Goal: Information Seeking & Learning: Learn about a topic

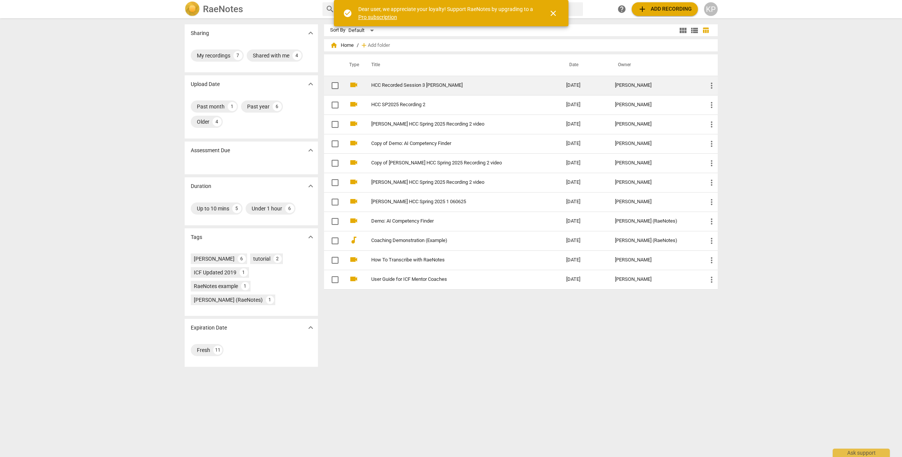
click at [414, 86] on link "HCC Recorded Session 3 [PERSON_NAME]" at bounding box center [455, 86] width 168 height 6
click at [414, 0] on html "RaeNotes search help add Add recording KP Sharing expand_more My recordings 7 S…" at bounding box center [451, 0] width 902 height 0
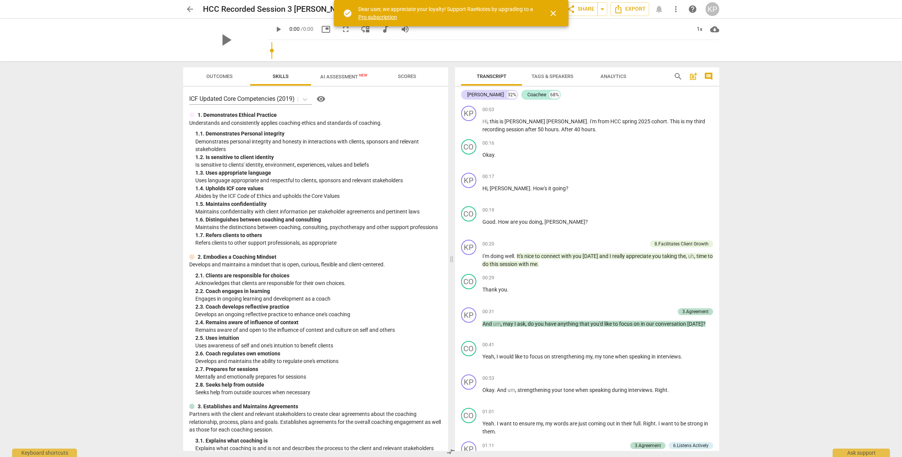
click at [216, 77] on span "Outcomes" at bounding box center [219, 76] width 26 height 6
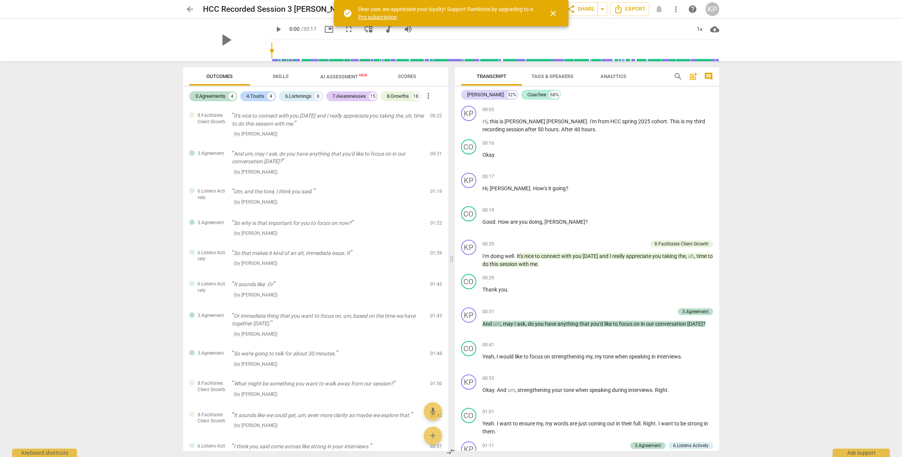
click at [349, 72] on span "AI Assessment New" at bounding box center [343, 76] width 65 height 11
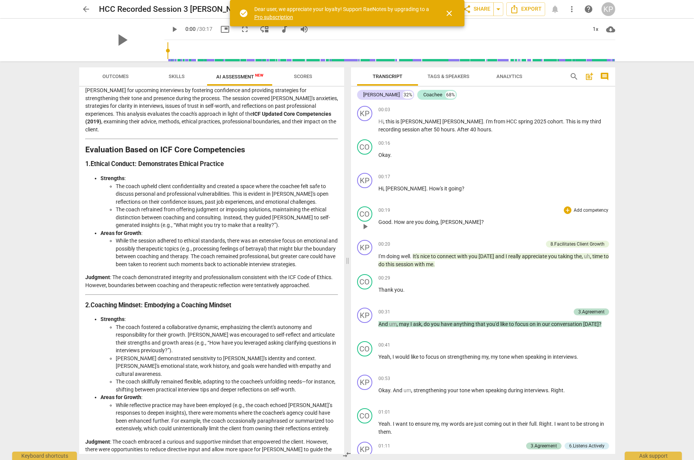
scroll to position [75, 0]
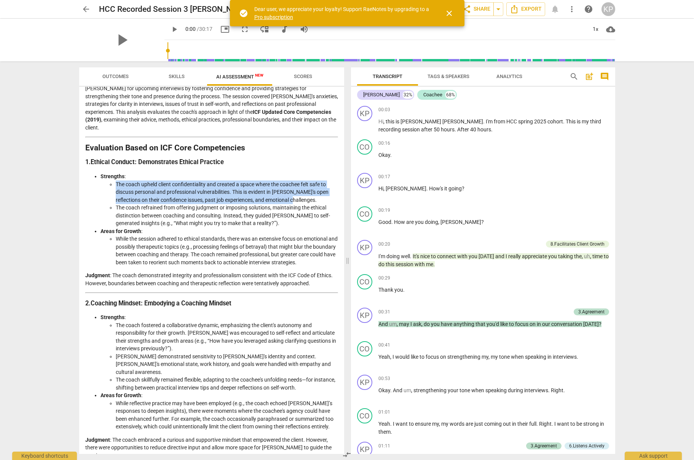
drag, startPoint x: 116, startPoint y: 175, endPoint x: 295, endPoint y: 189, distance: 179.4
click at [295, 189] on li "The coach upheld client confidentiality and created a space where the coachee f…" at bounding box center [227, 192] width 222 height 24
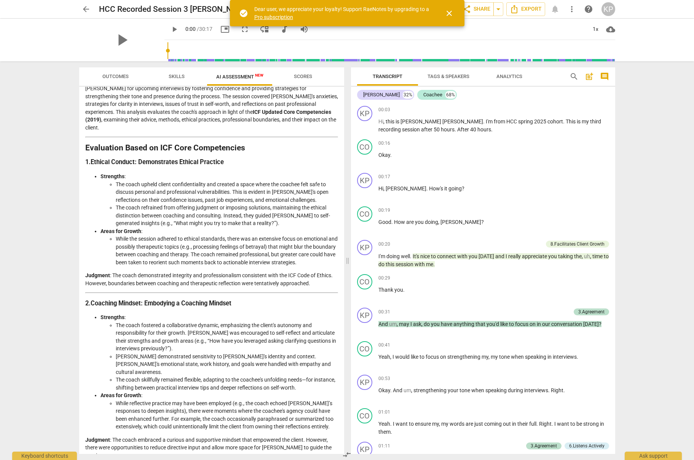
click at [285, 206] on li "The coach refrained from offering judgment or imposing solutions, maintaining t…" at bounding box center [227, 216] width 222 height 24
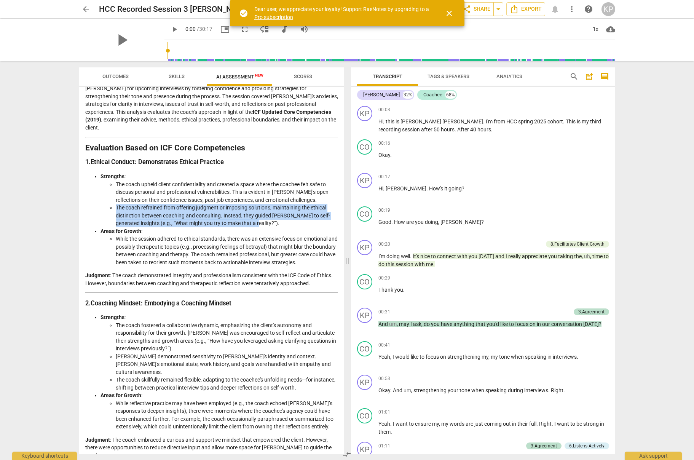
drag, startPoint x: 115, startPoint y: 199, endPoint x: 253, endPoint y: 210, distance: 137.8
click at [272, 214] on li "The coach refrained from offering judgment or imposing solutions, maintaining t…" at bounding box center [227, 216] width 222 height 24
copy li "The coach refrained from offering judgment or imposing solutions, maintaining t…"
click at [289, 215] on li "The coach refrained from offering judgment or imposing solutions, maintaining t…" at bounding box center [227, 216] width 222 height 24
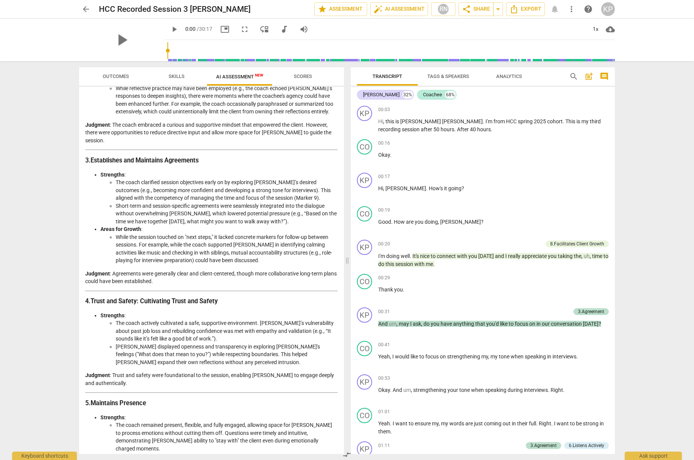
scroll to position [390, 0]
click at [112, 75] on span "Outcomes" at bounding box center [116, 76] width 26 height 6
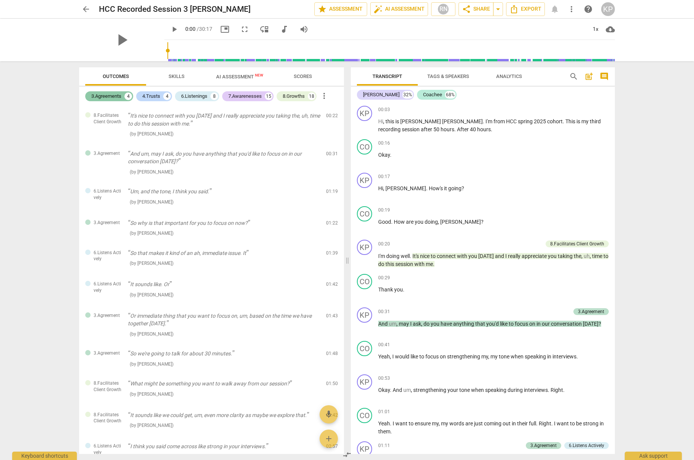
click at [102, 96] on div "3.Agreements" at bounding box center [106, 96] width 30 height 8
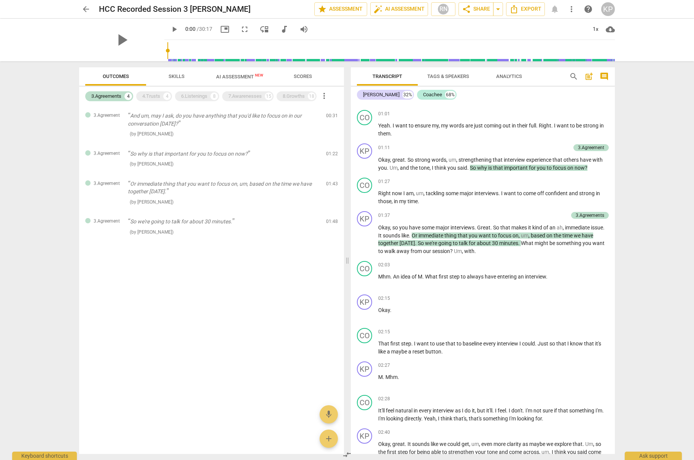
scroll to position [298, 0]
click at [156, 96] on div "4.Trusts" at bounding box center [151, 96] width 18 height 8
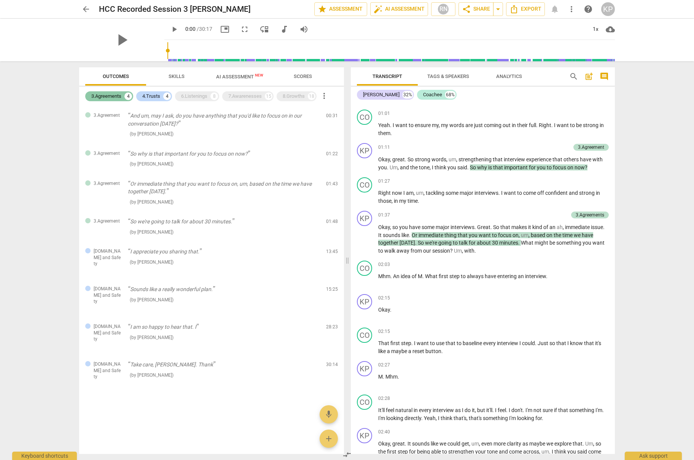
click at [105, 94] on div "3.Agreements" at bounding box center [106, 96] width 30 height 8
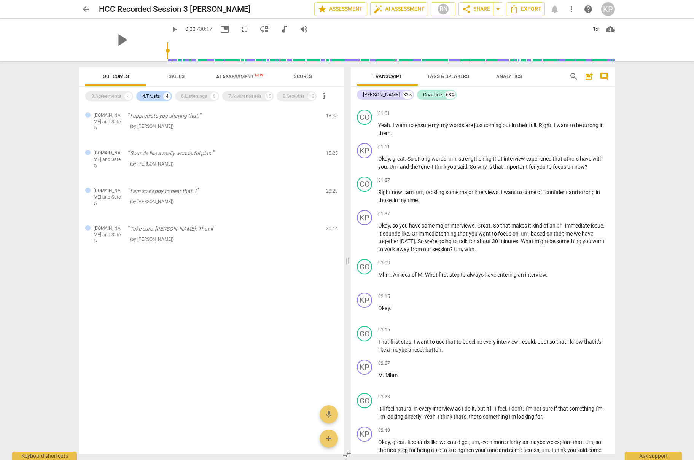
click at [237, 76] on span "AI Assessment New" at bounding box center [239, 77] width 47 height 6
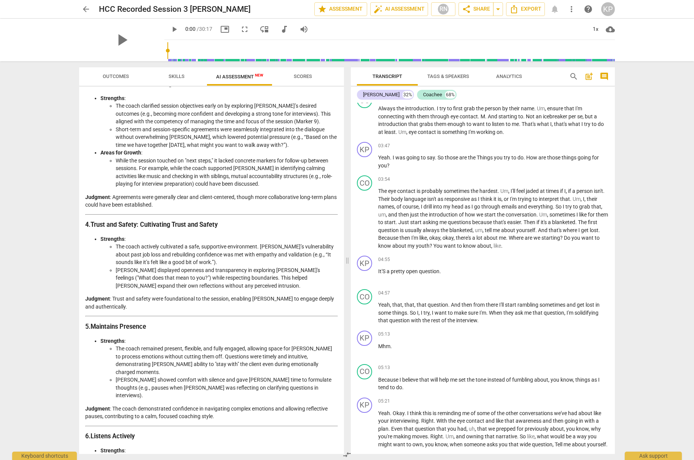
scroll to position [466, 0]
click at [114, 77] on span "Outcomes" at bounding box center [116, 76] width 26 height 6
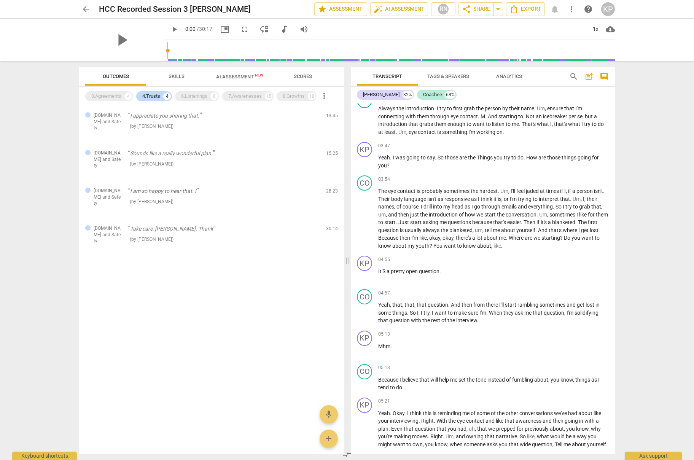
click at [238, 76] on span "AI Assessment New" at bounding box center [239, 77] width 47 height 6
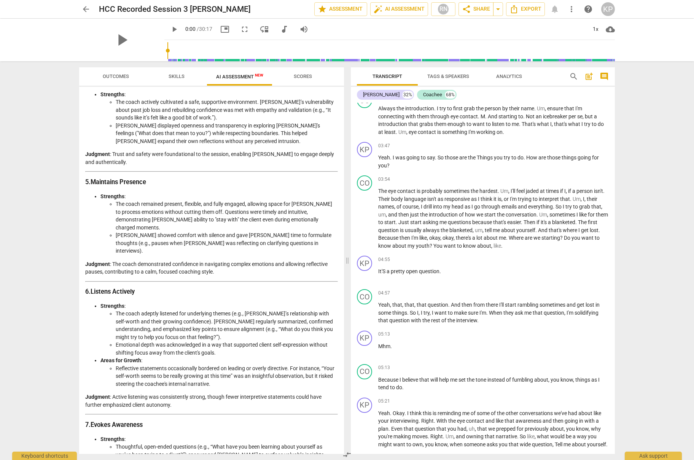
scroll to position [610, 0]
click at [113, 77] on span "Outcomes" at bounding box center [116, 76] width 26 height 6
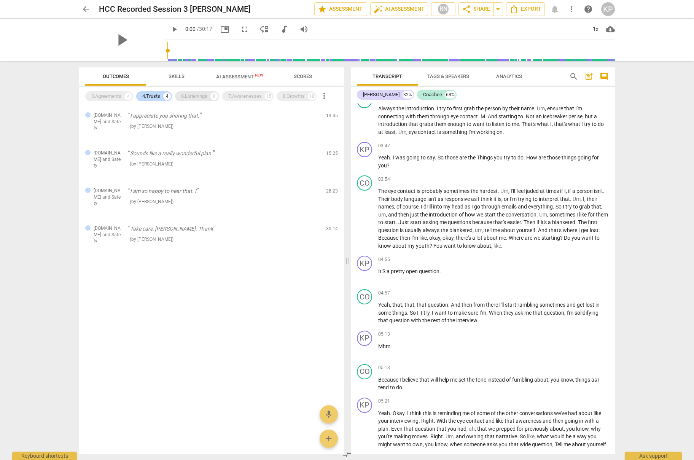
click at [199, 95] on div "6.Listenings" at bounding box center [194, 96] width 26 height 8
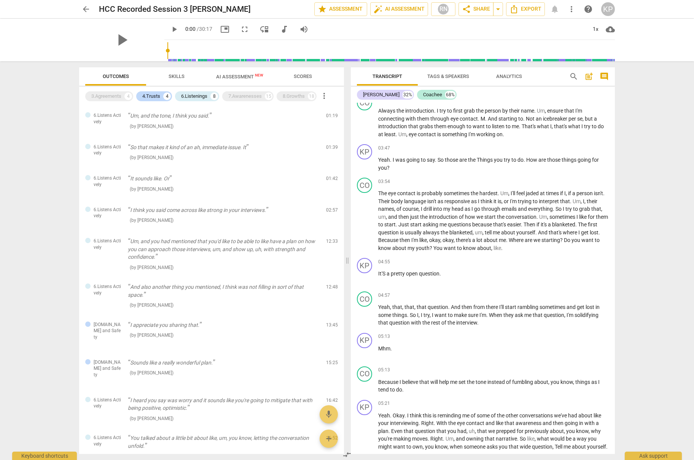
scroll to position [683, 0]
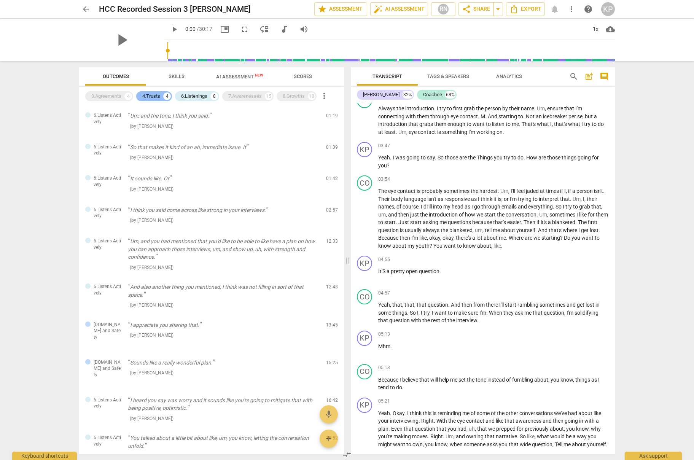
click at [151, 96] on div "4.Trusts" at bounding box center [151, 96] width 18 height 8
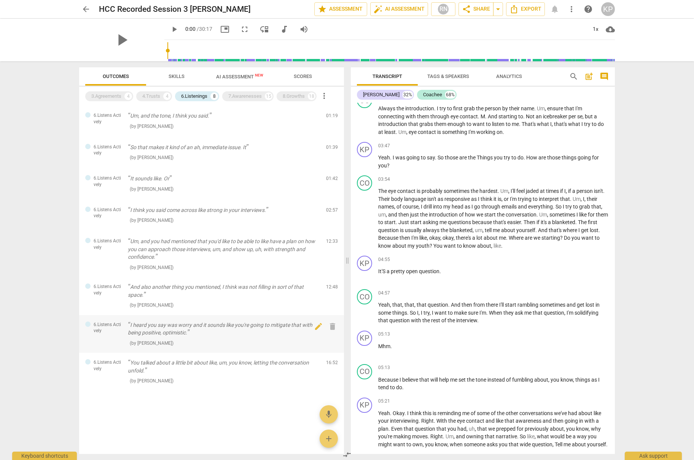
click at [187, 327] on p "I heard you say was worry and it sounds like you're going to mitigate that with…" at bounding box center [224, 329] width 192 height 16
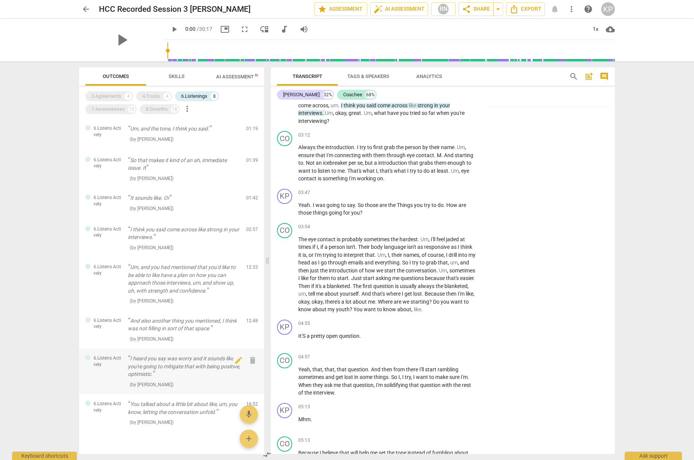
scroll to position [2592, 0]
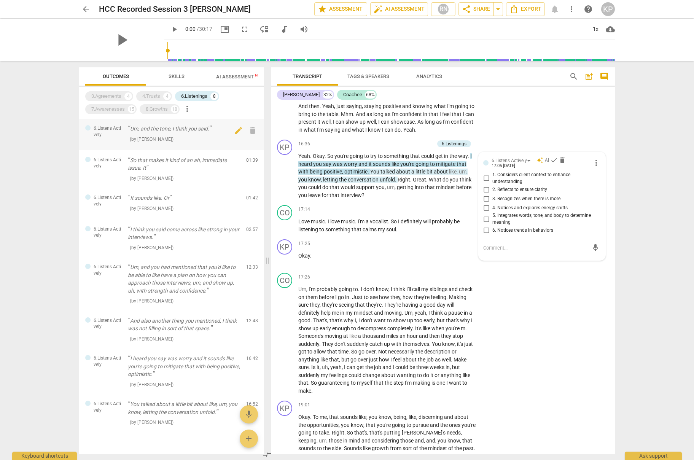
click at [158, 130] on p "Um, and the tone, I think you said." at bounding box center [184, 129] width 112 height 8
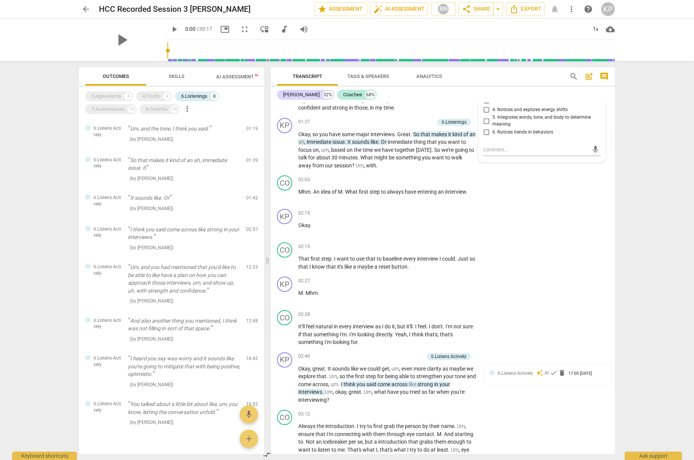
scroll to position [415, 0]
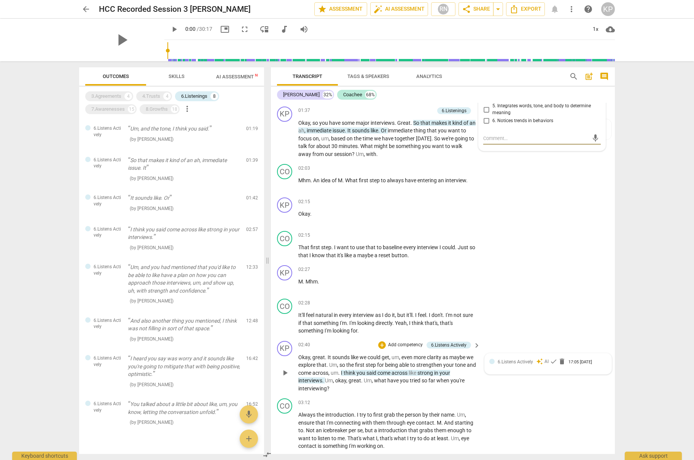
click at [519, 363] on span "6.Listens Actively" at bounding box center [515, 361] width 35 height 5
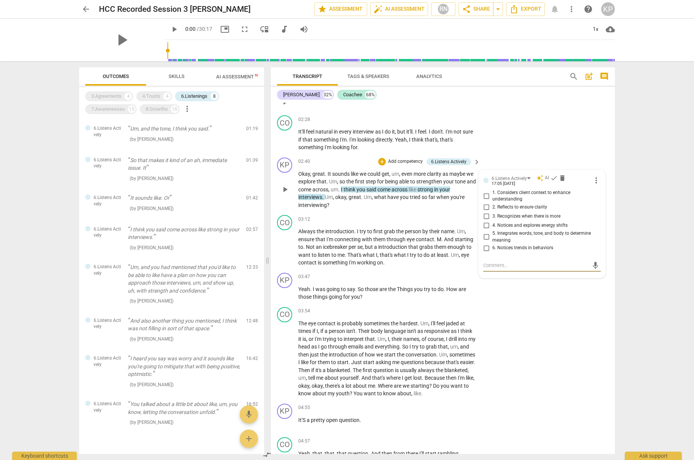
scroll to position [601, 0]
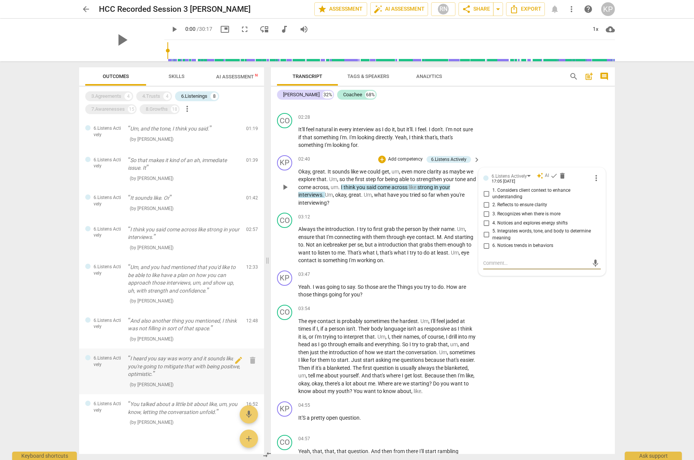
click at [170, 370] on p "I heard you say was worry and it sounds like you're going to mitigate that with…" at bounding box center [184, 367] width 112 height 24
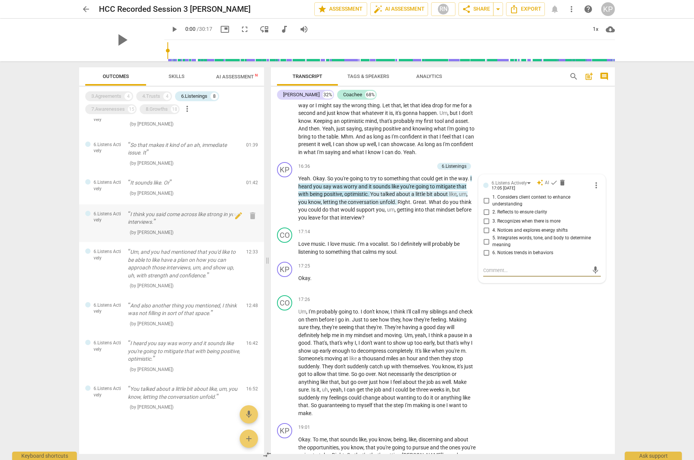
scroll to position [16, 0]
click at [171, 392] on p "You talked about a little bit about like, um, you know, letting the conversatio…" at bounding box center [184, 392] width 112 height 16
click at [229, 72] on span "AI Assessment New" at bounding box center [239, 76] width 65 height 11
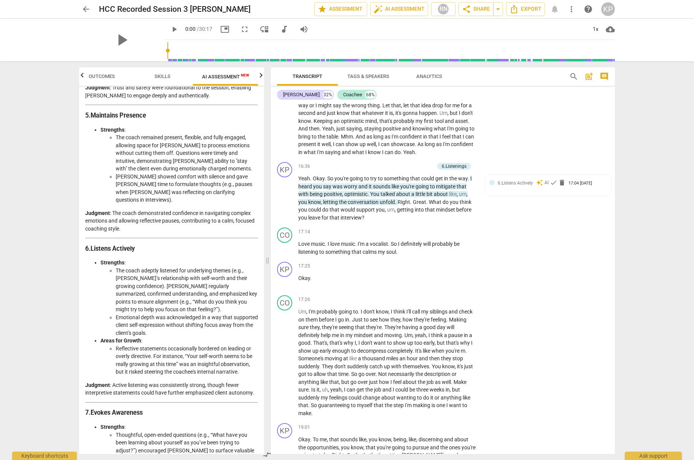
scroll to position [910, 0]
drag, startPoint x: 143, startPoint y: 264, endPoint x: 178, endPoint y: 272, distance: 35.6
click at [178, 272] on li "The coach adeptly listened for underlying themes (e.g., [PERSON_NAME]’s relatio…" at bounding box center [187, 289] width 142 height 47
copy li "e.g., “What do you think you might try to help you focus on that feeling?”"
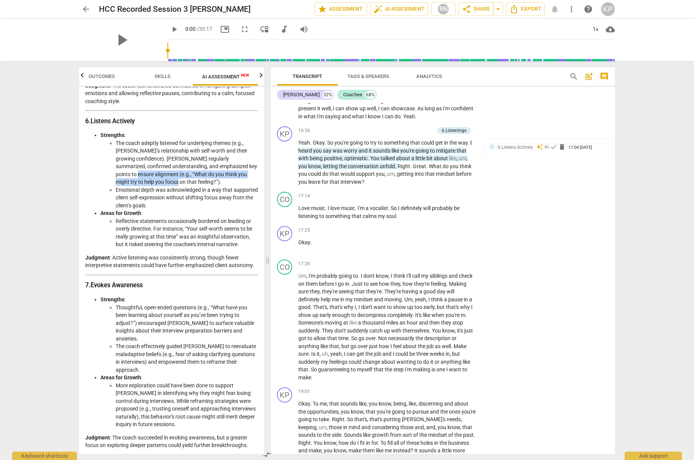
scroll to position [1040, 0]
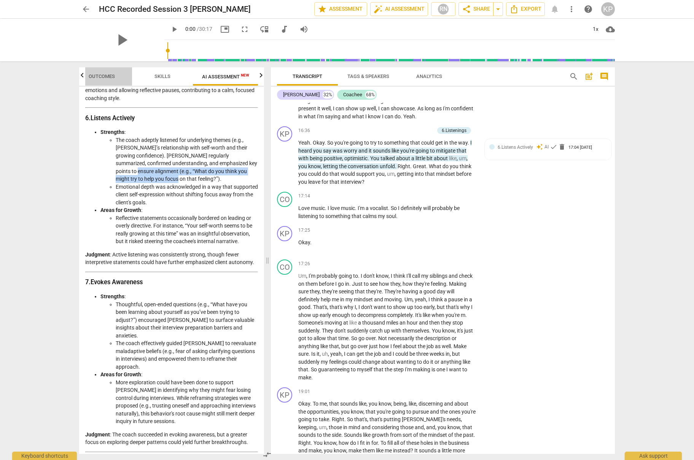
click at [107, 75] on span "Outcomes" at bounding box center [102, 76] width 26 height 6
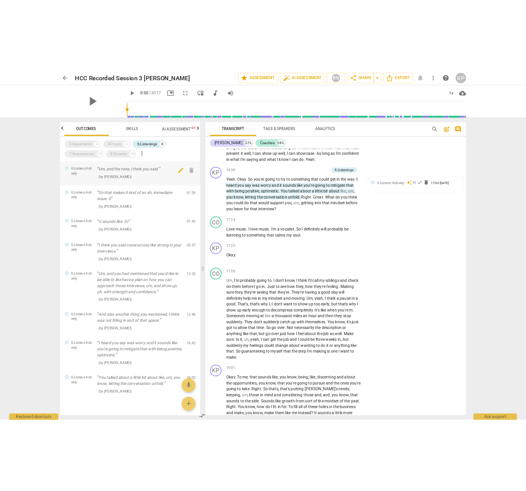
scroll to position [0, 0]
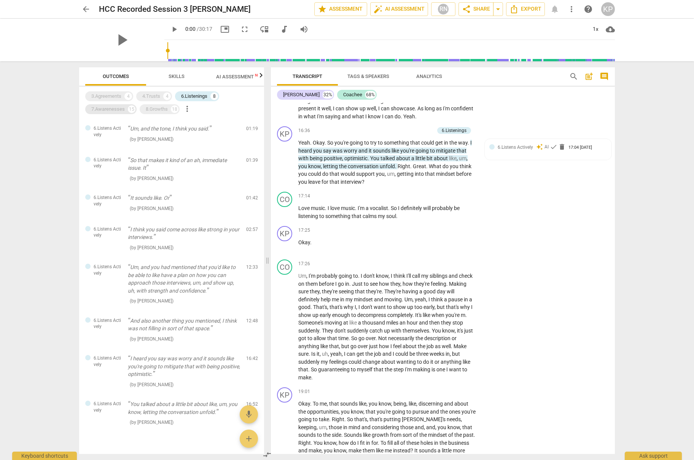
click at [118, 108] on div "7.Awarenesses" at bounding box center [107, 109] width 33 height 8
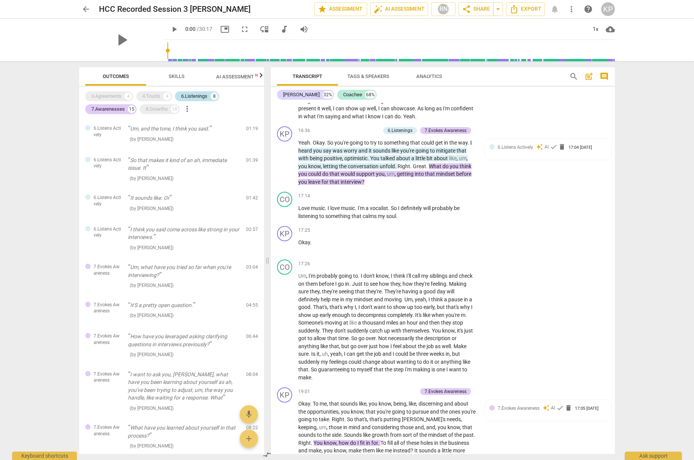
click at [199, 93] on div "6.Listenings" at bounding box center [194, 96] width 26 height 8
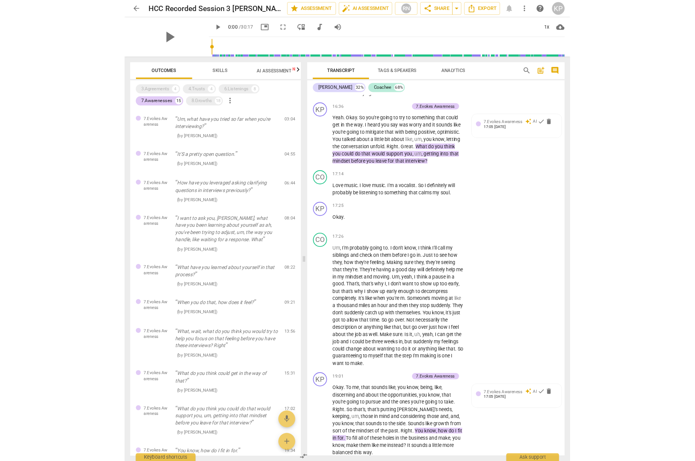
scroll to position [2606, 0]
